Goal: Navigation & Orientation: Find specific page/section

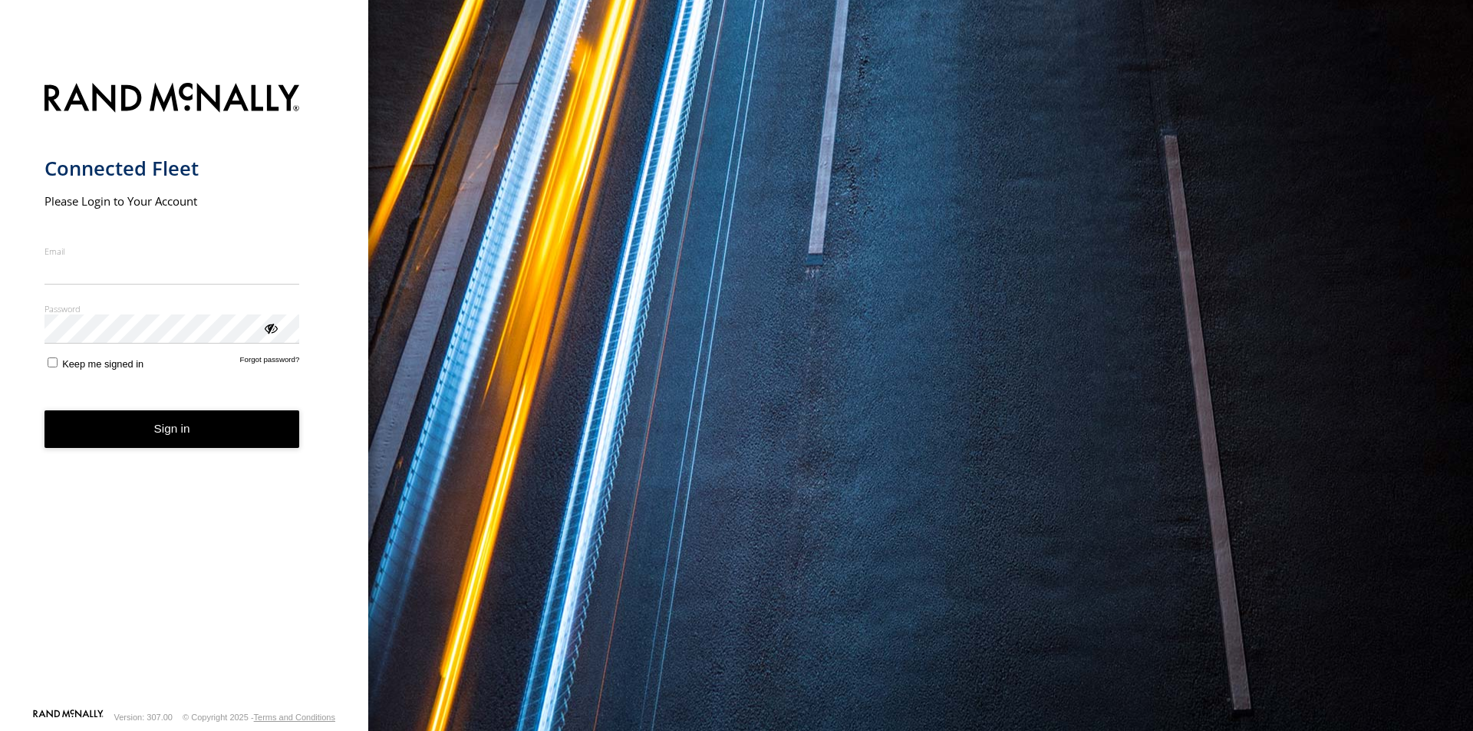
type input "**********"
click at [168, 446] on button "Sign in" at bounding box center [171, 429] width 255 height 38
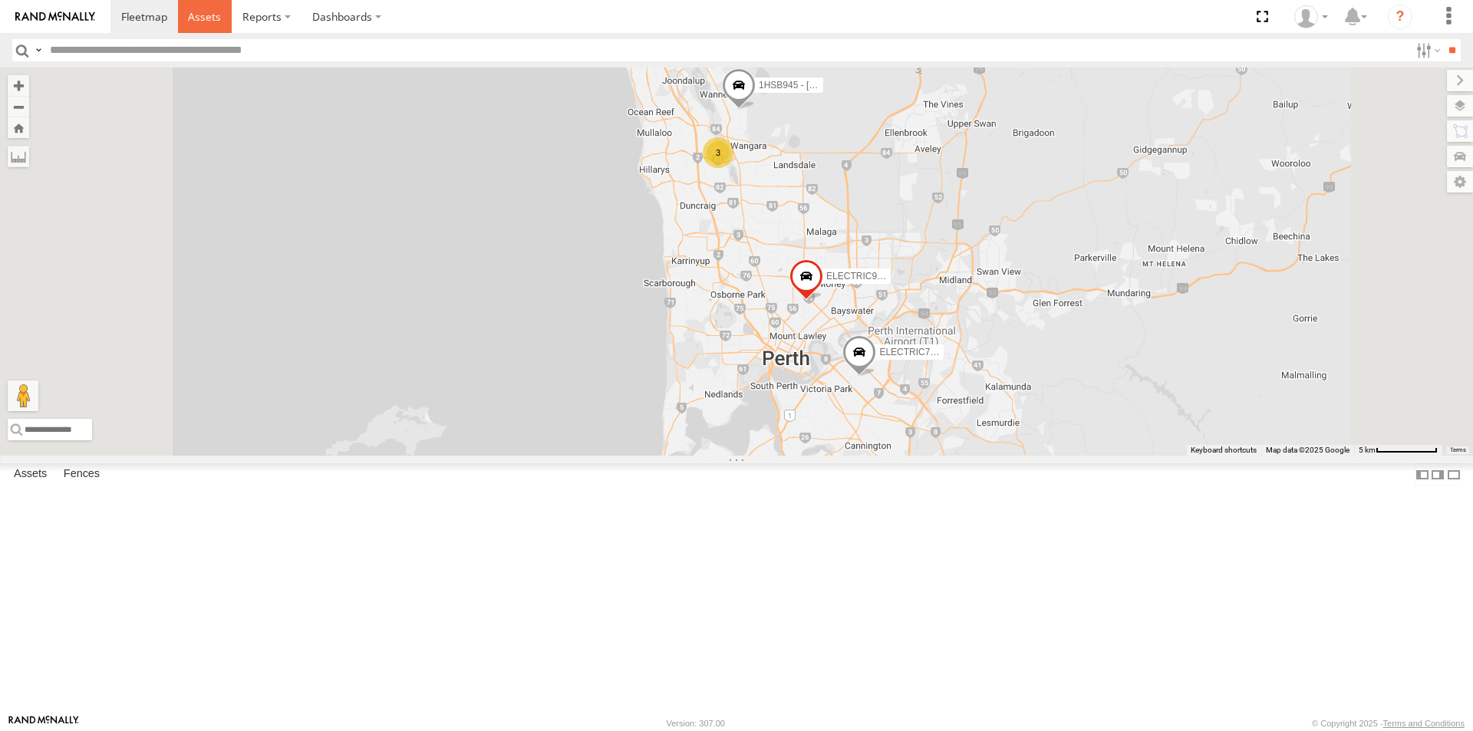
click at [206, 14] on span at bounding box center [204, 16] width 33 height 15
